Goal: Find specific page/section: Find specific page/section

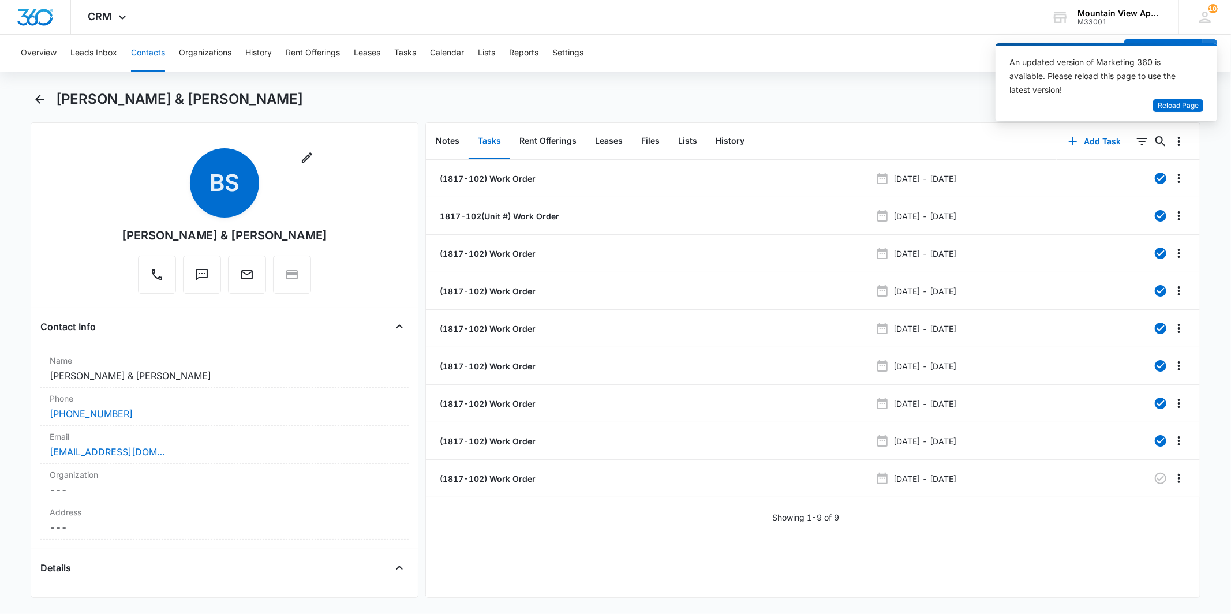
click at [142, 59] on button "Contacts" at bounding box center [148, 53] width 34 height 37
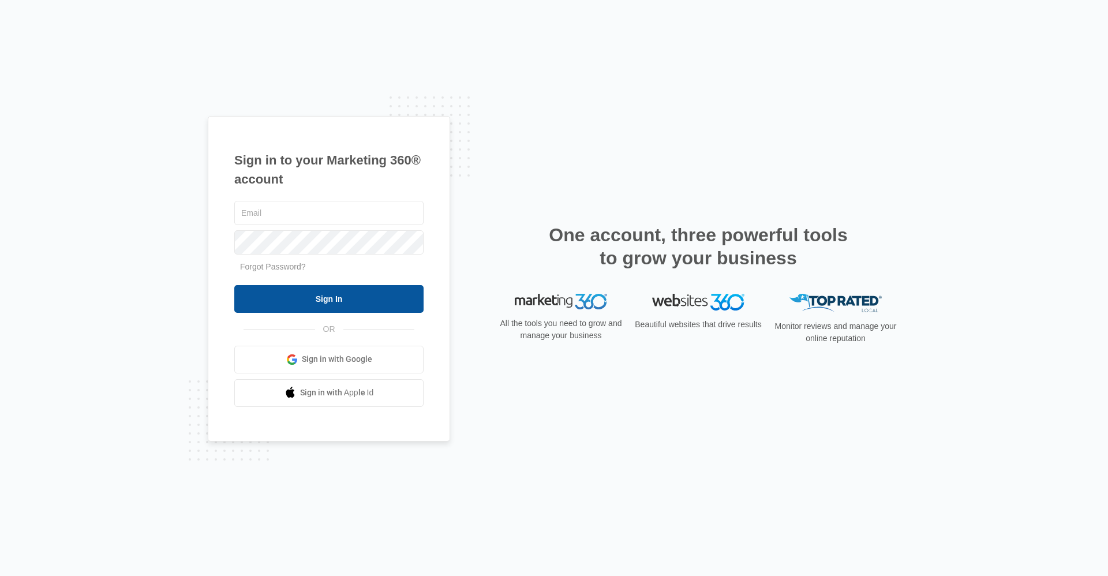
type input "[EMAIL_ADDRESS][DOMAIN_NAME]"
click at [336, 303] on input "Sign In" at bounding box center [328, 299] width 189 height 28
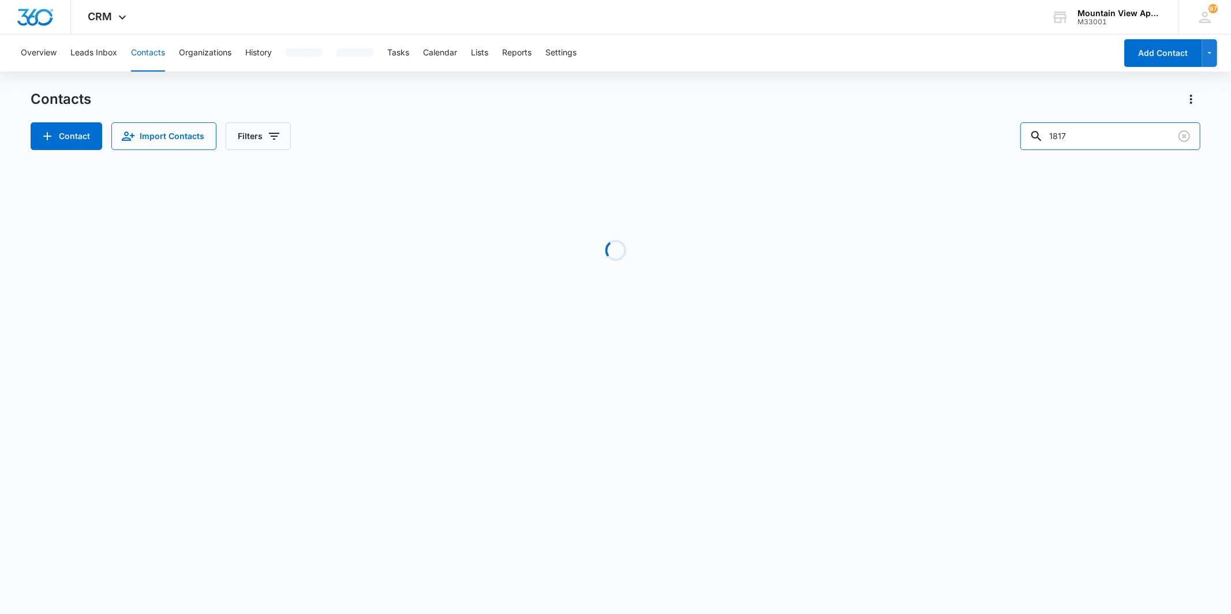
drag, startPoint x: 1109, startPoint y: 124, endPoint x: 1016, endPoint y: 125, distance: 92.9
click at [1016, 125] on div "Contact Import Contacts Filters 1817" at bounding box center [615, 136] width 1169 height 28
type input "sean"
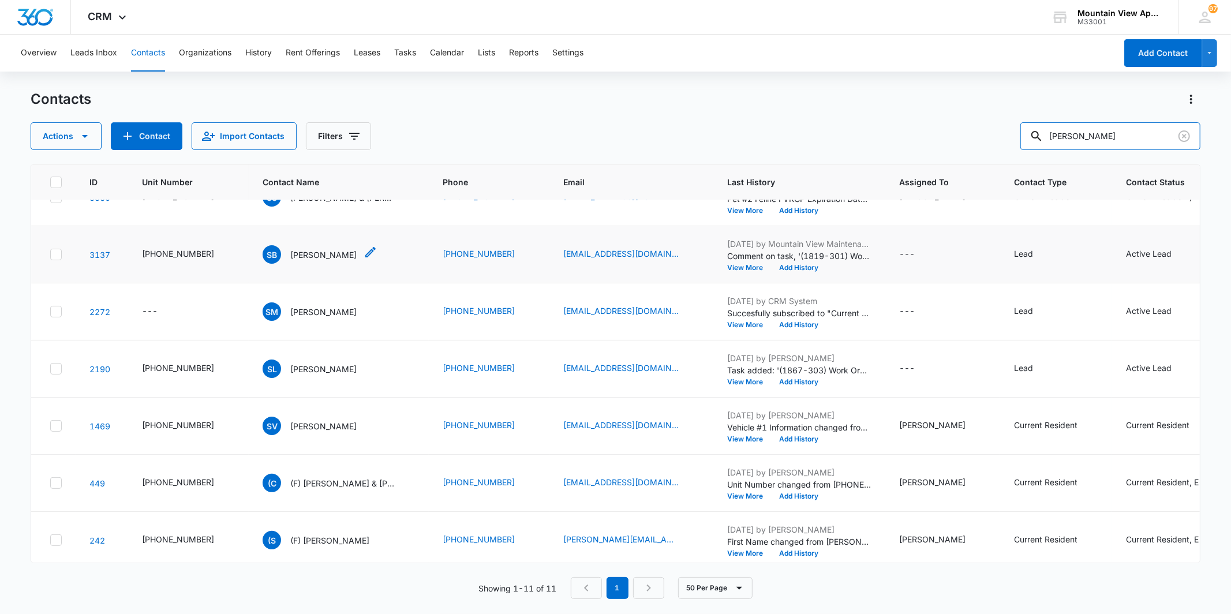
scroll to position [275, 0]
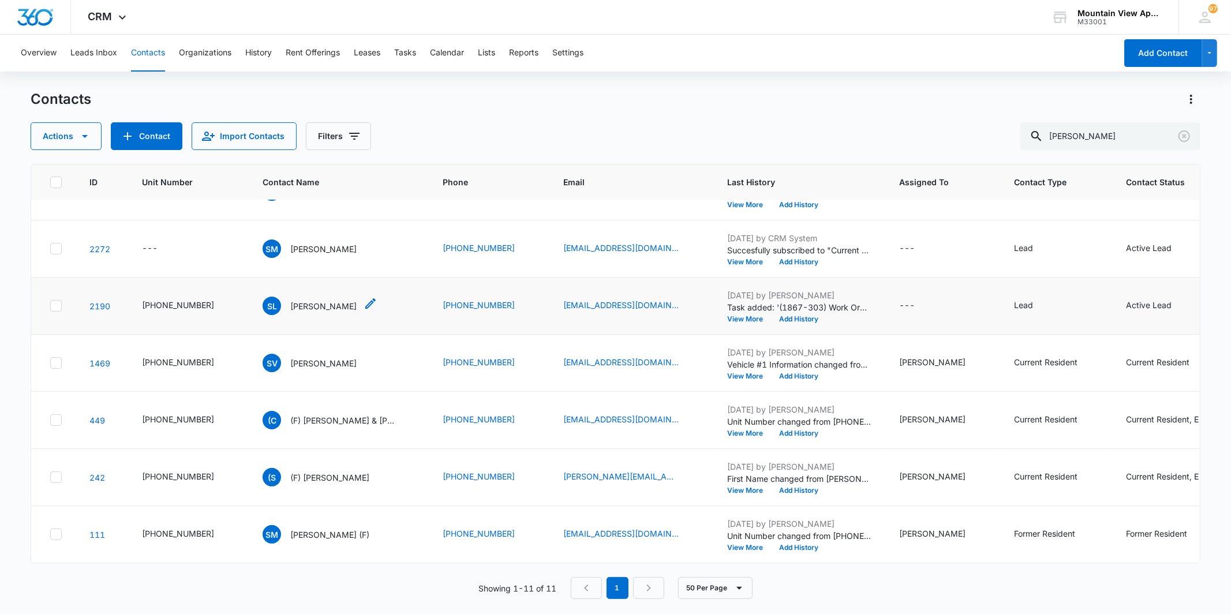
click at [306, 300] on p "Sean Lettero" at bounding box center [323, 306] width 66 height 12
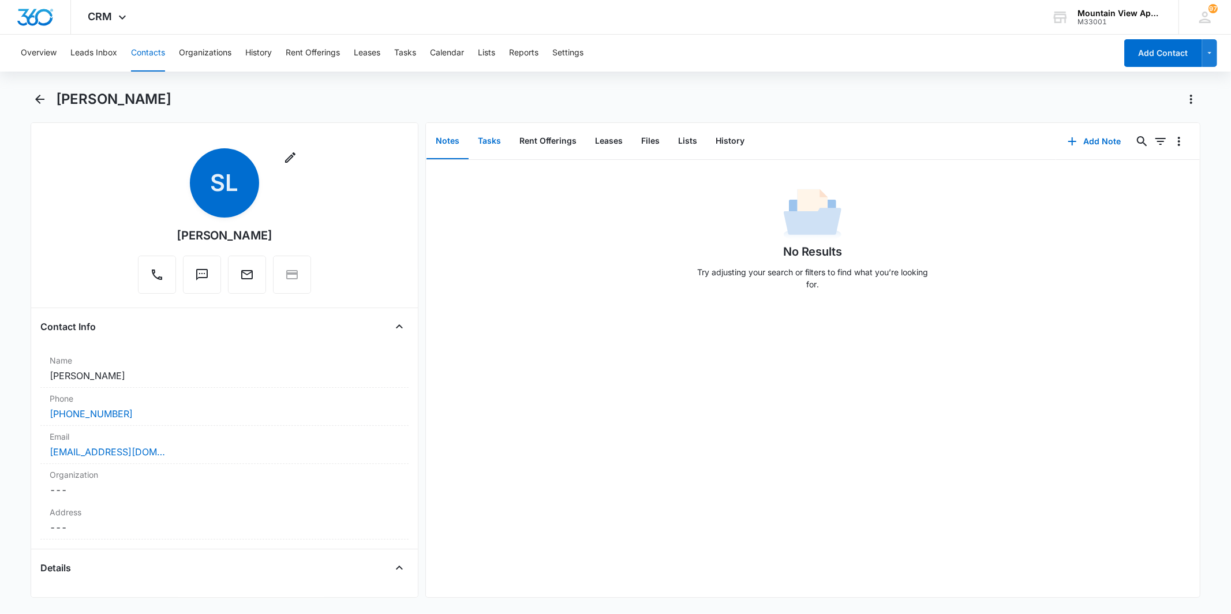
click at [500, 148] on button "Tasks" at bounding box center [489, 141] width 42 height 36
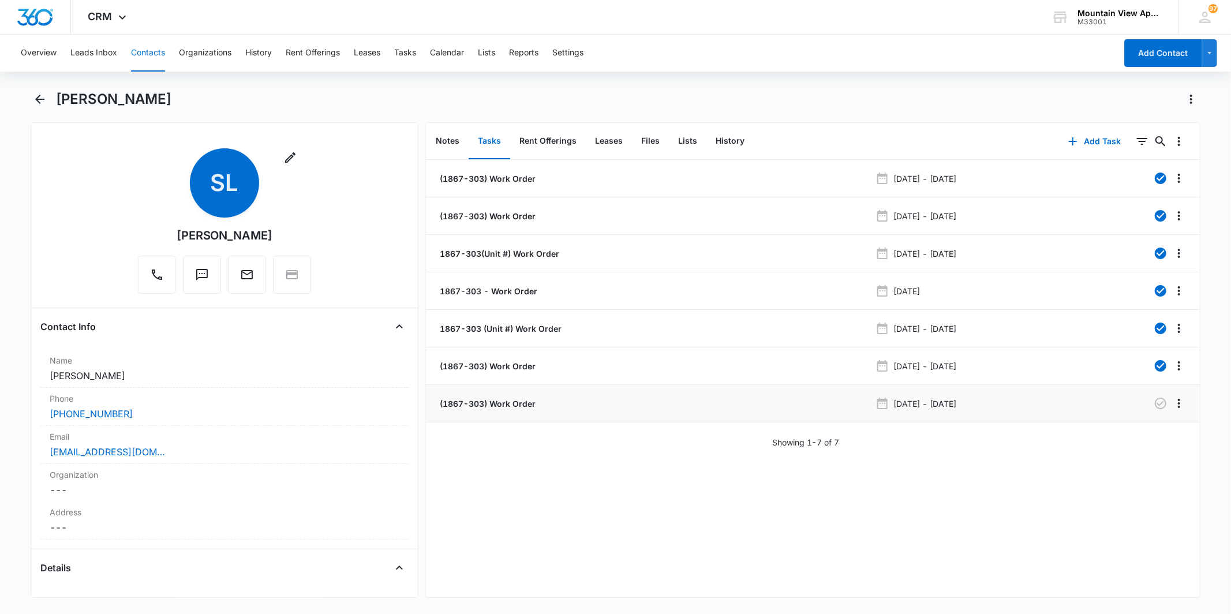
click at [506, 408] on p "(1867-303) Work Order" at bounding box center [486, 403] width 98 height 12
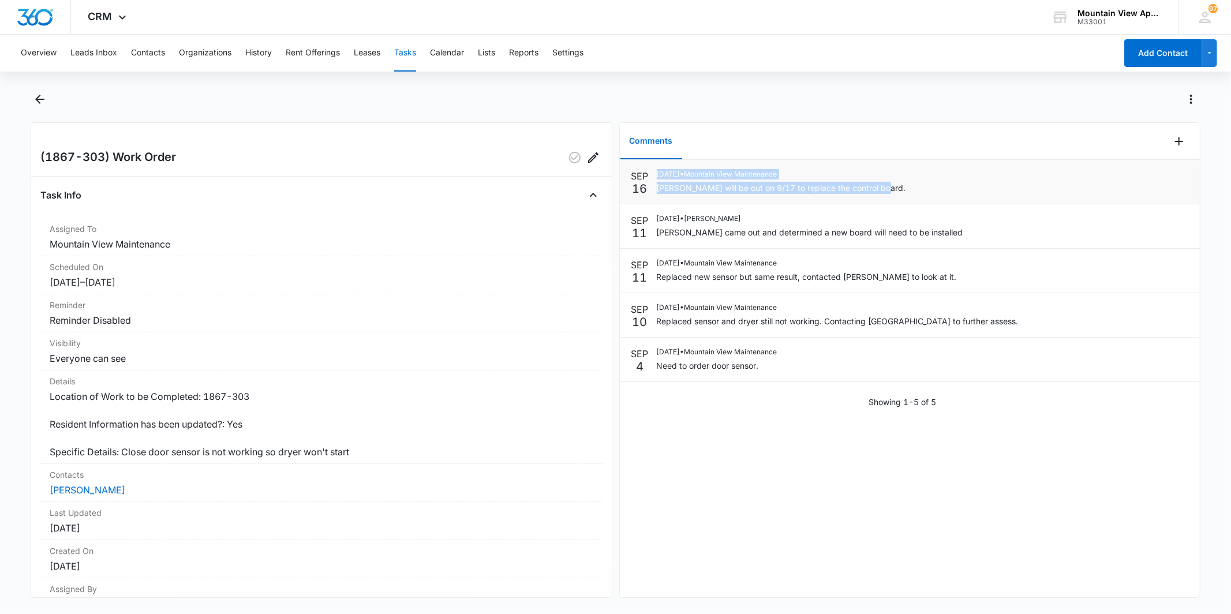
drag, startPoint x: 905, startPoint y: 186, endPoint x: 653, endPoint y: 164, distance: 252.4
click at [653, 164] on li "SEP 16 09/16/2025 • Mountain View Maintenance Manweiler will be out on 9/17 to …" at bounding box center [910, 182] width 580 height 44
click at [805, 102] on div at bounding box center [628, 99] width 1144 height 18
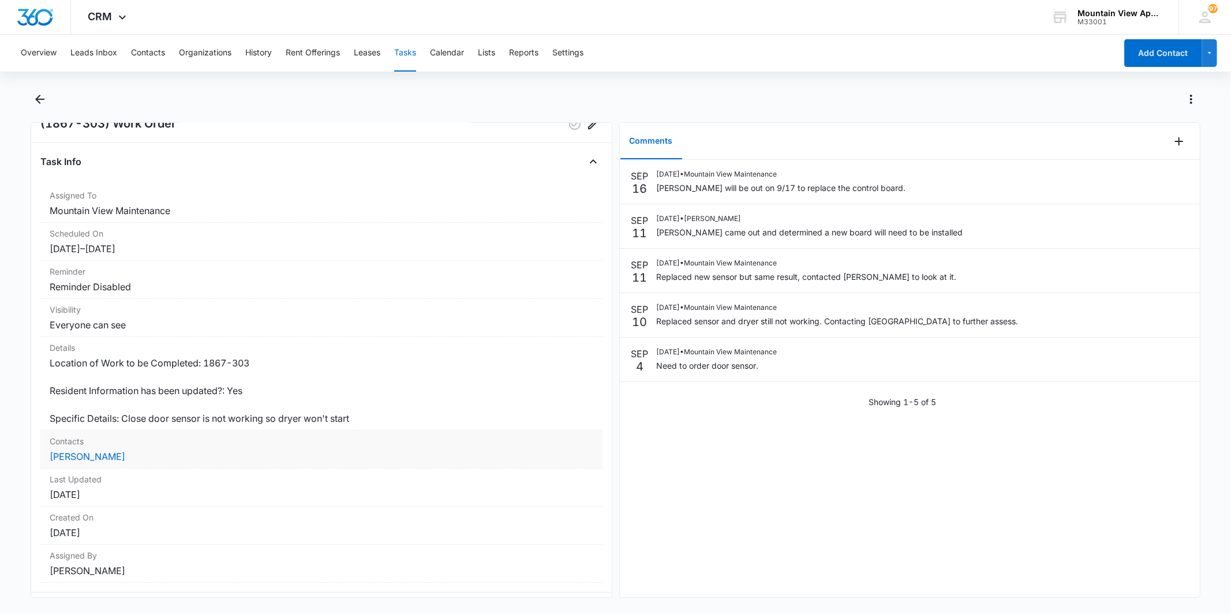
scroll to position [61, 0]
